Goal: Book appointment/travel/reservation

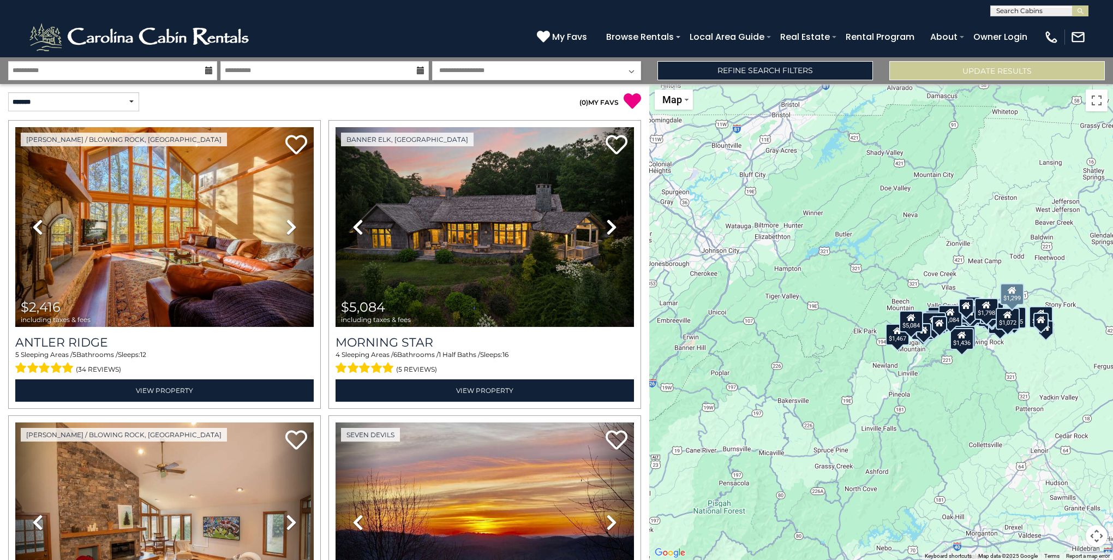
select select "*"
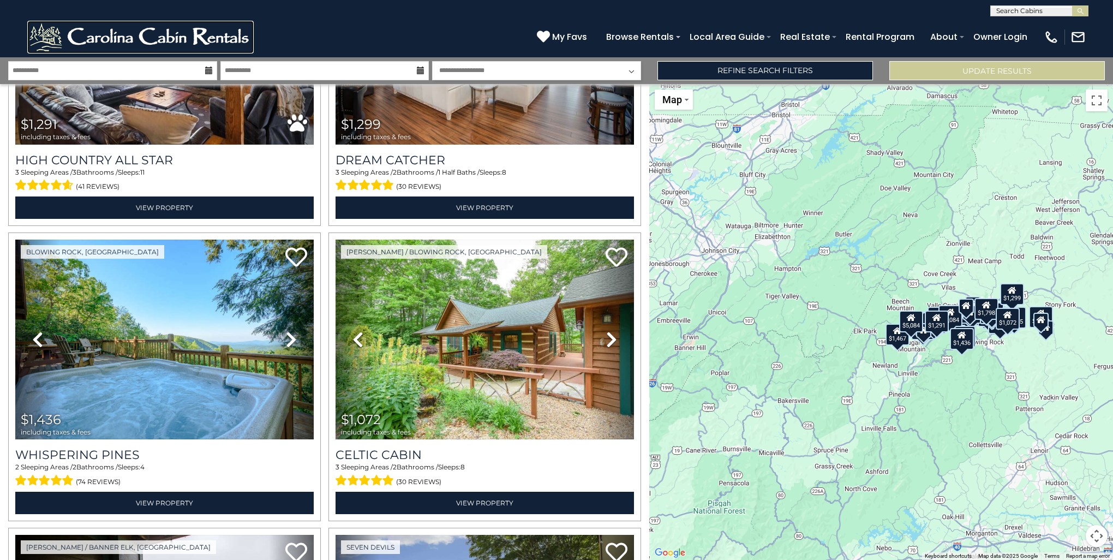
click at [213, 41] on img at bounding box center [140, 37] width 226 height 33
